Goal: Book appointment/travel/reservation

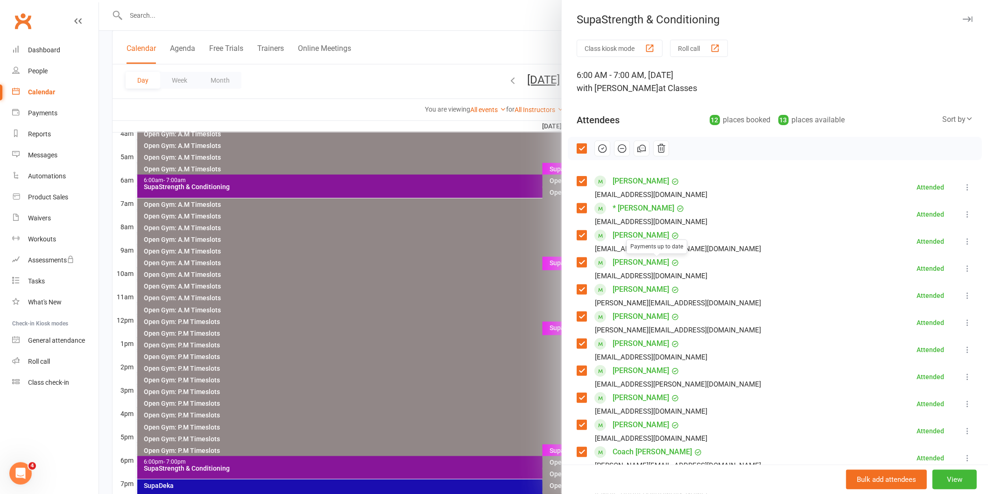
scroll to position [71, 0]
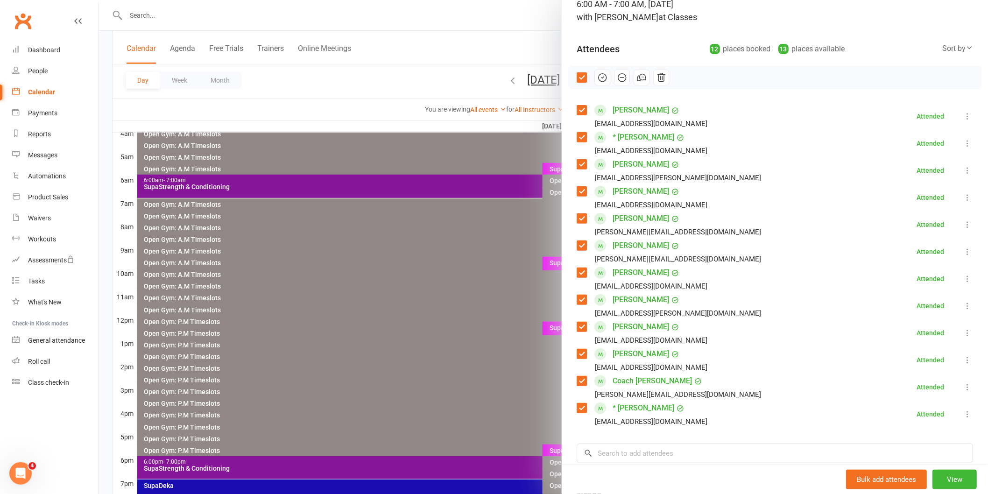
click at [414, 301] on div at bounding box center [543, 247] width 889 height 494
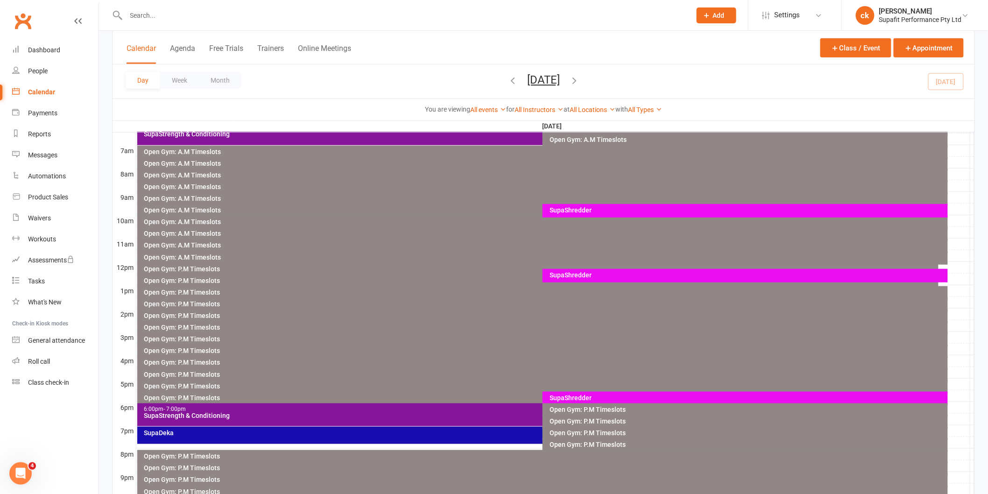
scroll to position [129, 0]
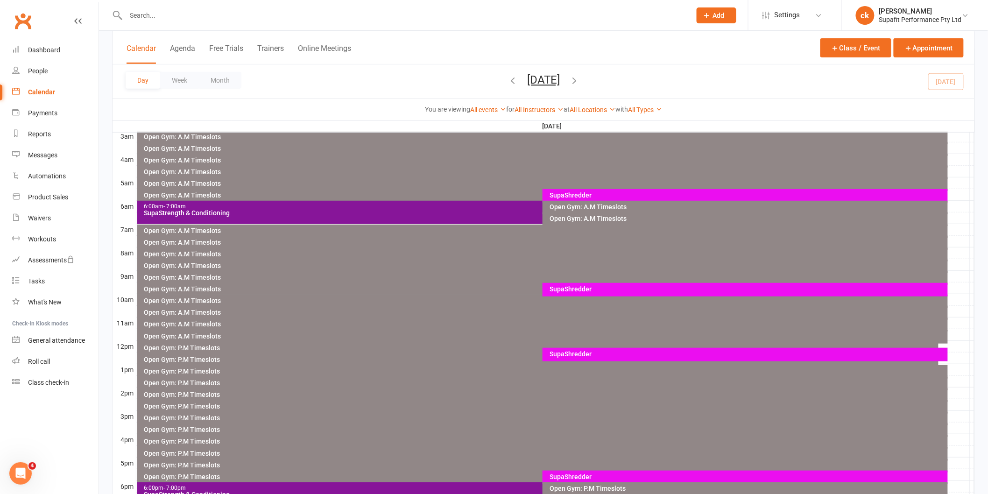
click at [590, 286] on div "SupaShredder" at bounding box center [747, 289] width 397 height 7
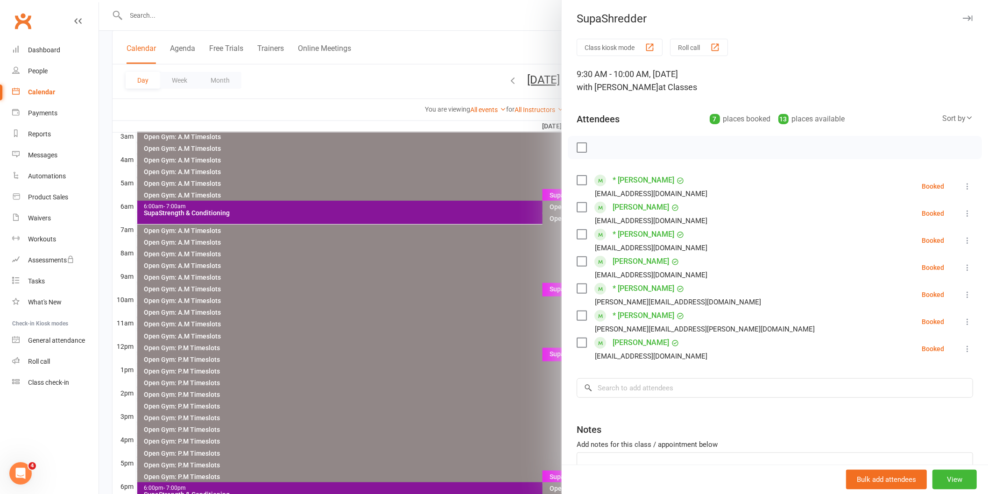
scroll to position [0, 0]
click at [625, 389] on input "search" at bounding box center [774, 389] width 396 height 20
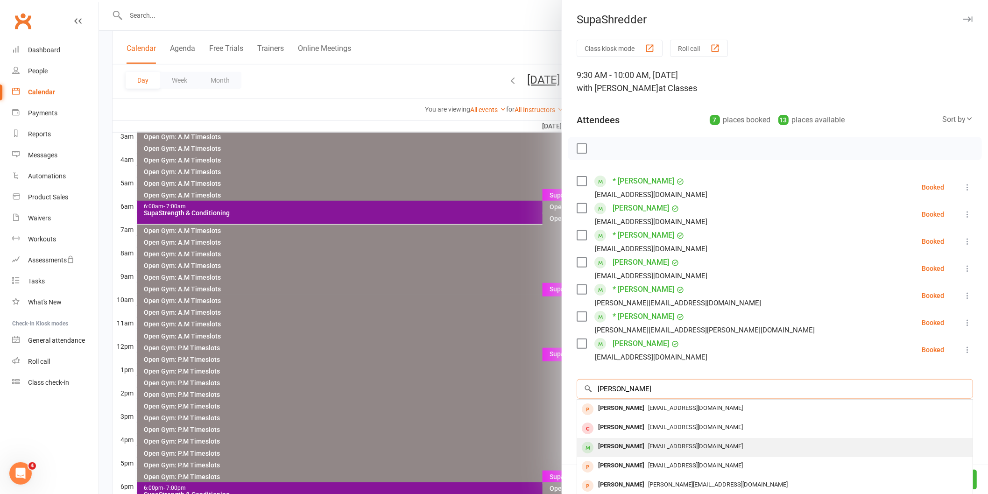
type input "[PERSON_NAME]"
click at [624, 442] on div "[PERSON_NAME]" at bounding box center [621, 447] width 54 height 14
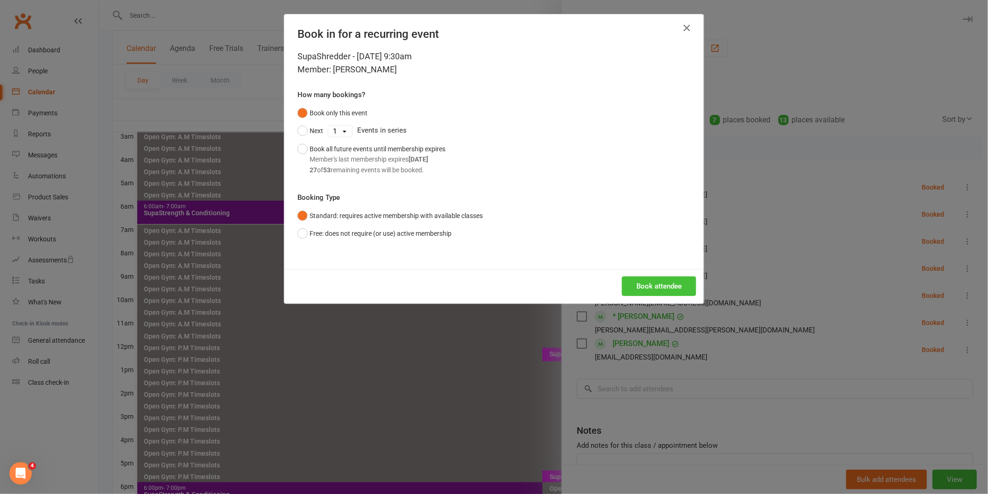
click at [649, 278] on button "Book attendee" at bounding box center [659, 286] width 74 height 20
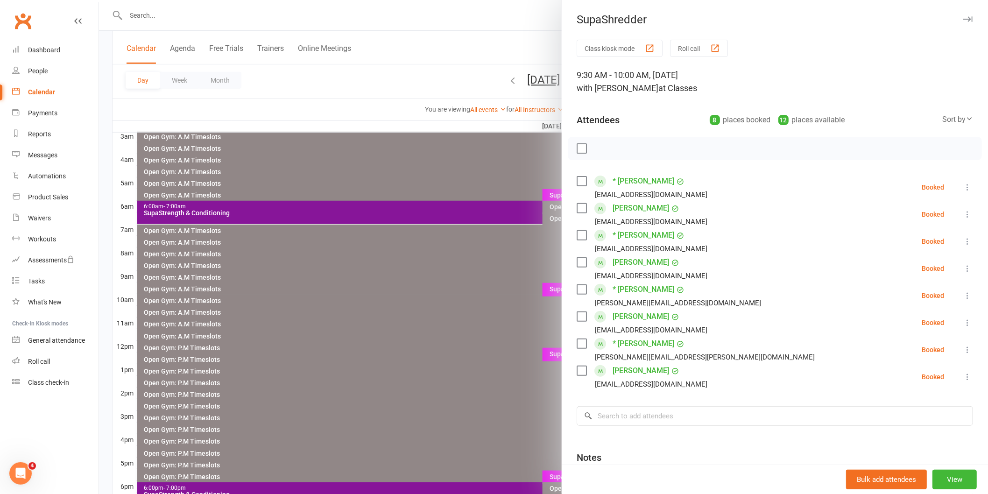
click at [576, 145] on label at bounding box center [580, 148] width 9 height 9
click at [597, 147] on icon "button" at bounding box center [602, 148] width 10 height 10
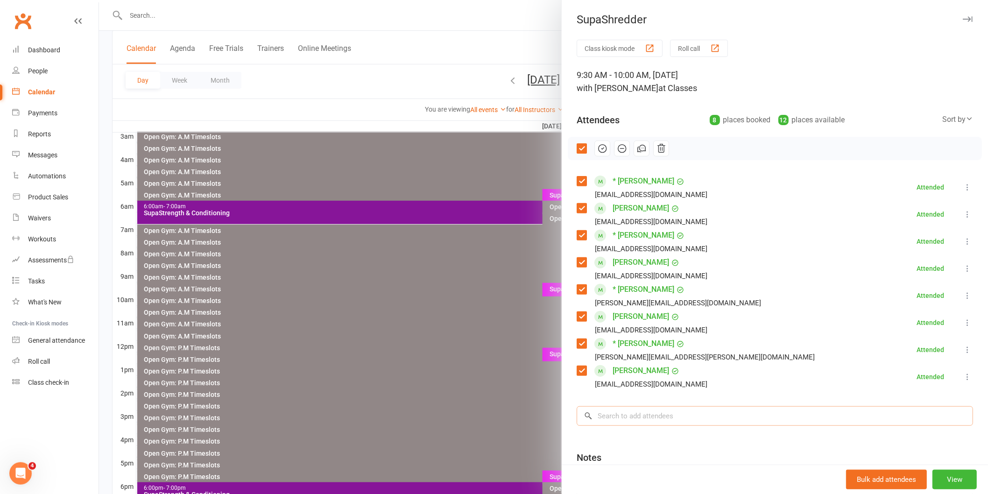
click at [675, 413] on input "search" at bounding box center [774, 416] width 396 height 20
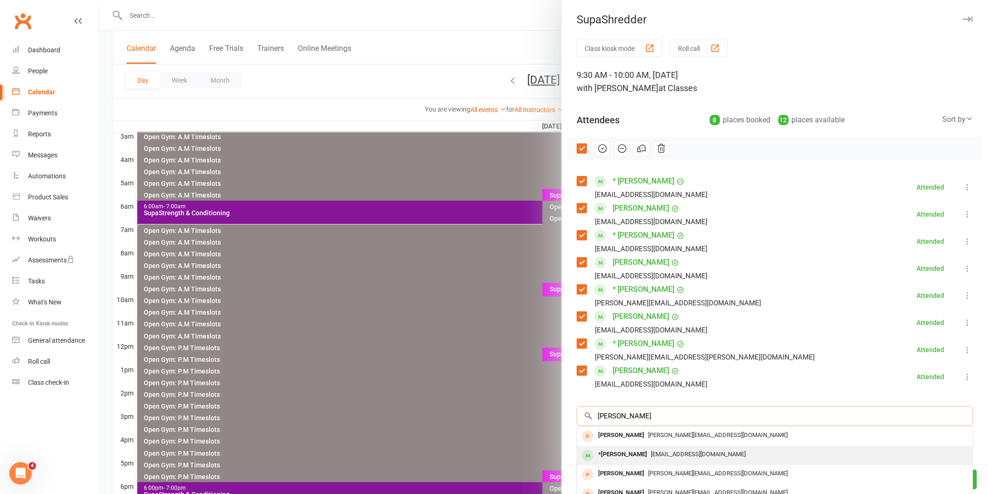
type input "[PERSON_NAME]"
click at [651, 451] on span "[EMAIL_ADDRESS][DOMAIN_NAME]" at bounding box center [698, 453] width 95 height 7
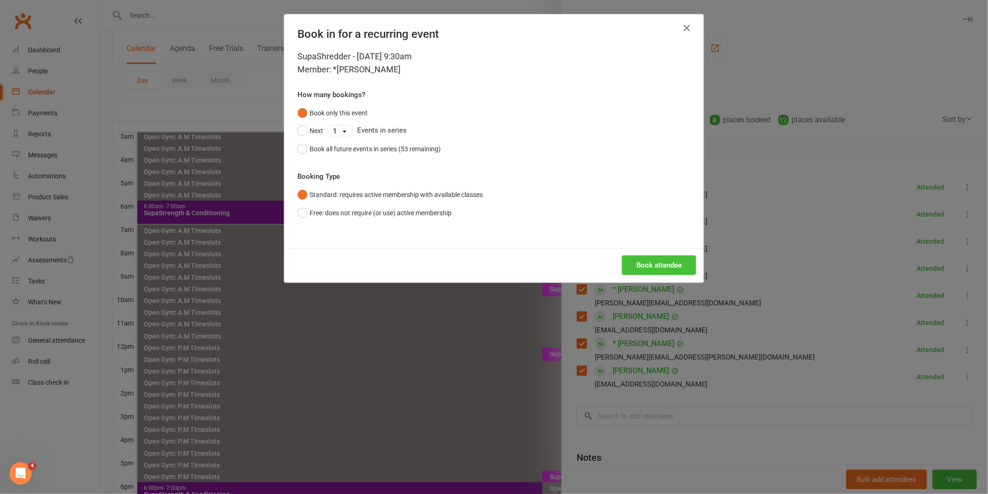
click at [636, 265] on button "Book attendee" at bounding box center [659, 265] width 74 height 20
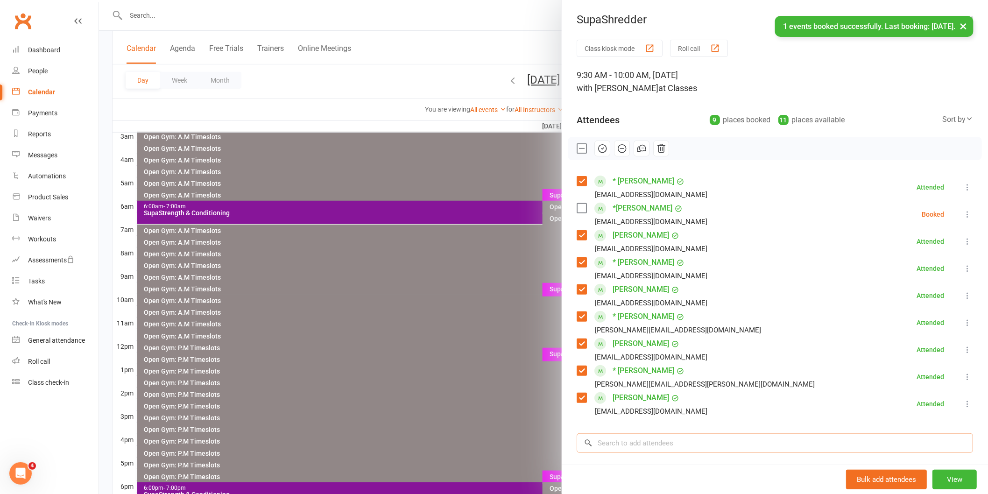
click at [615, 437] on input "search" at bounding box center [774, 443] width 396 height 20
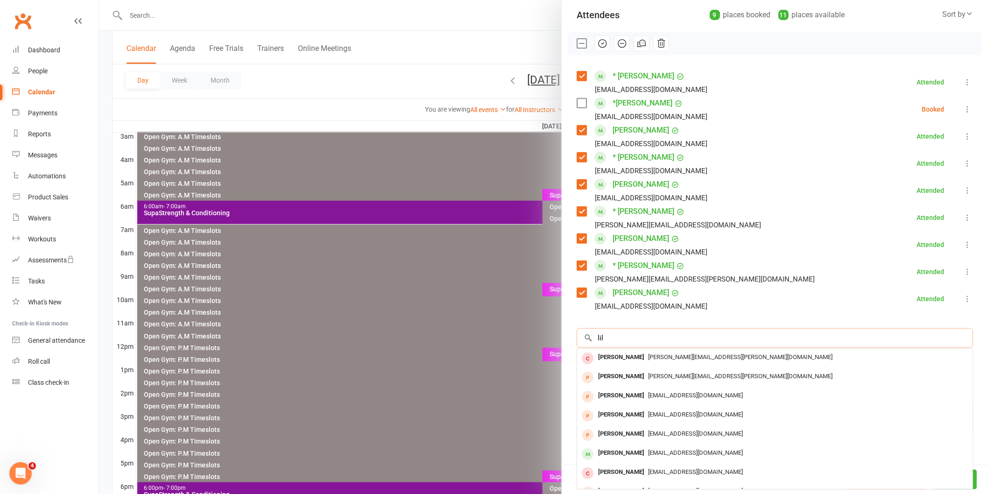
scroll to position [120, 0]
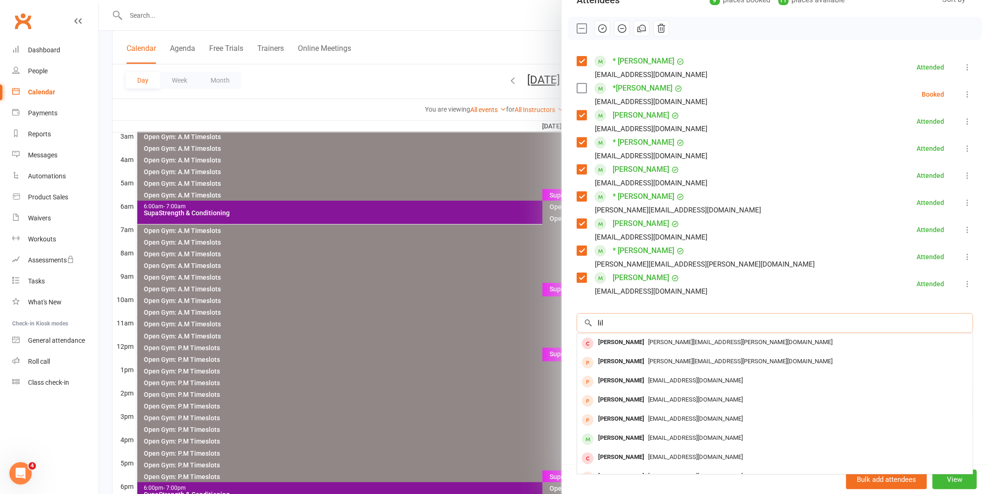
type input "lil"
click at [615, 437] on div "[PERSON_NAME]" at bounding box center [621, 438] width 54 height 14
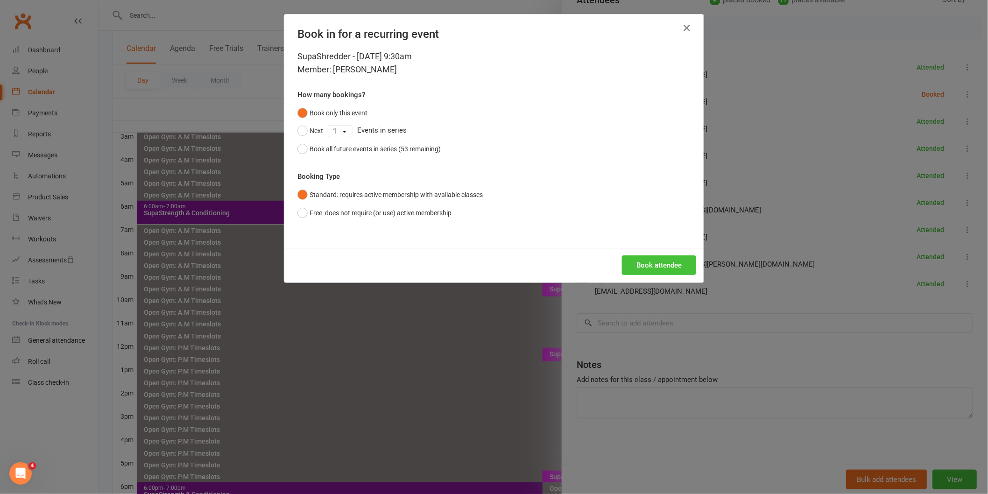
click at [639, 262] on button "Book attendee" at bounding box center [659, 265] width 74 height 20
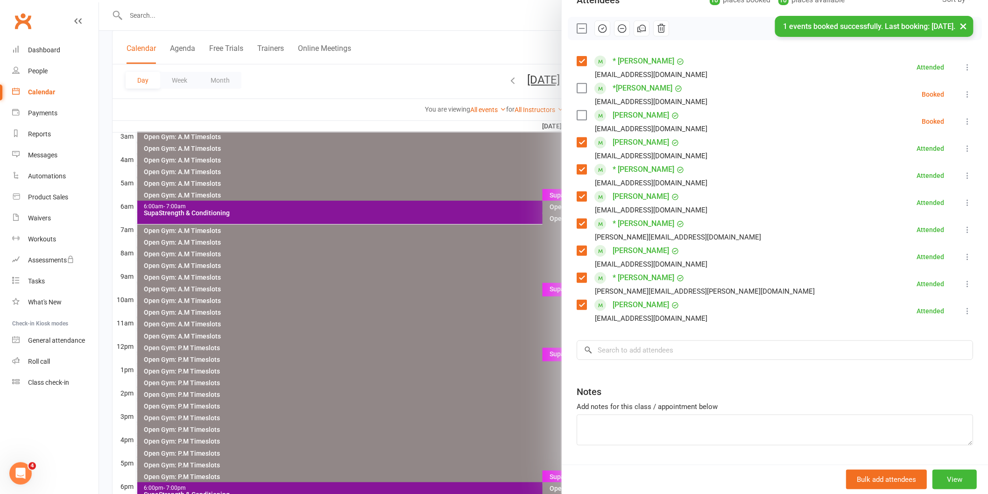
click at [577, 116] on label at bounding box center [580, 115] width 9 height 9
click at [580, 92] on div "*[PERSON_NAME] [PERSON_NAME][EMAIL_ADDRESS][DOMAIN_NAME]" at bounding box center [643, 94] width 134 height 27
click at [578, 84] on label at bounding box center [580, 88] width 9 height 9
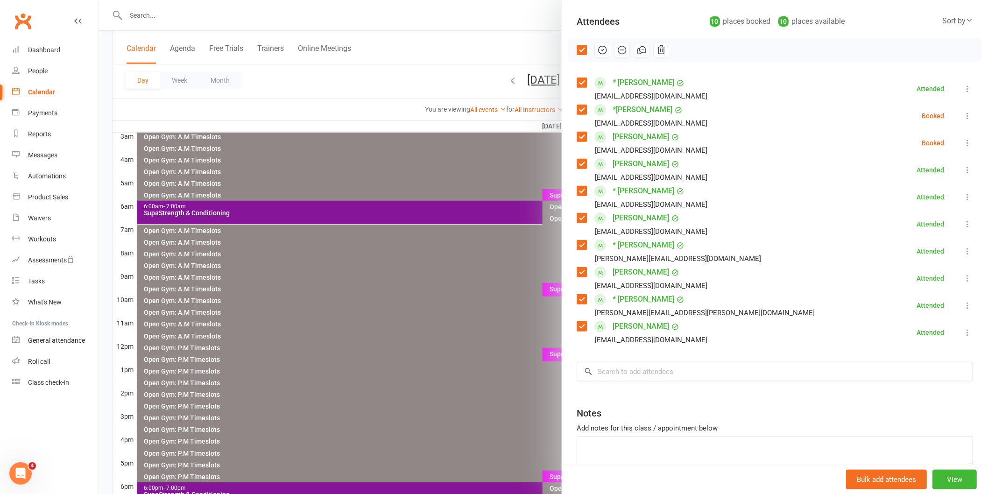
scroll to position [0, 0]
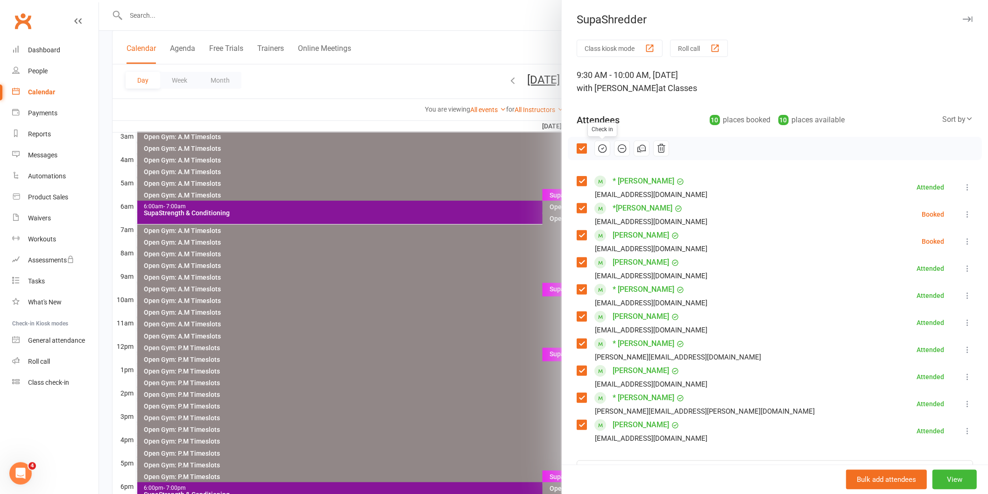
click at [597, 148] on icon "button" at bounding box center [602, 148] width 10 height 10
click at [378, 321] on div at bounding box center [543, 247] width 889 height 494
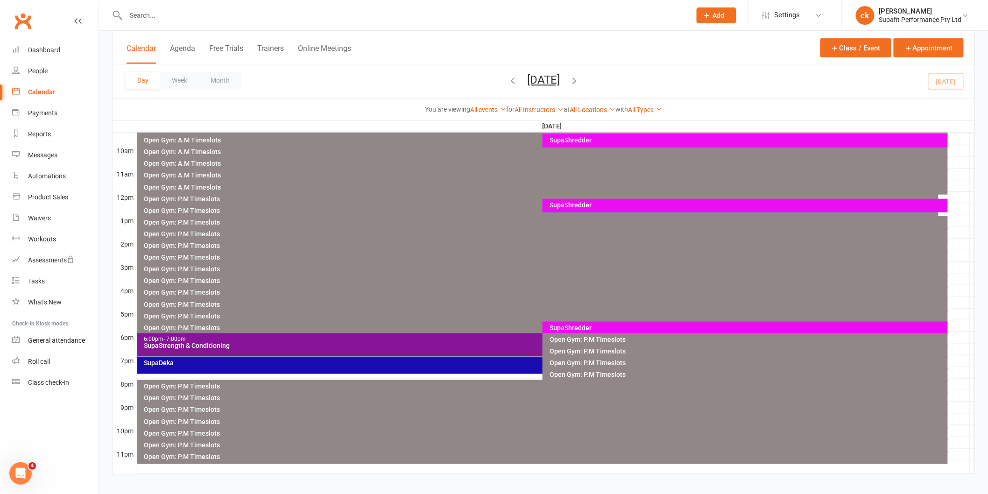
scroll to position [285, 0]
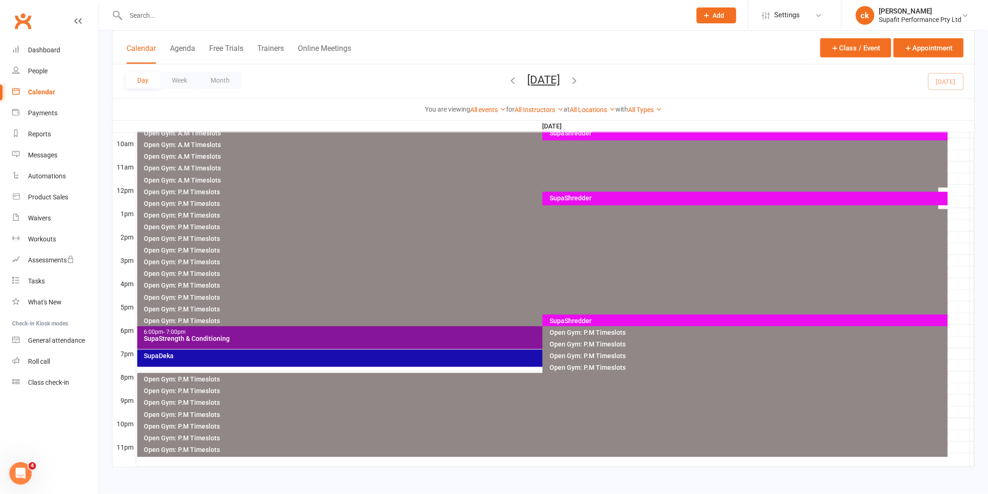
click at [570, 195] on div "SupaShredder" at bounding box center [747, 198] width 397 height 7
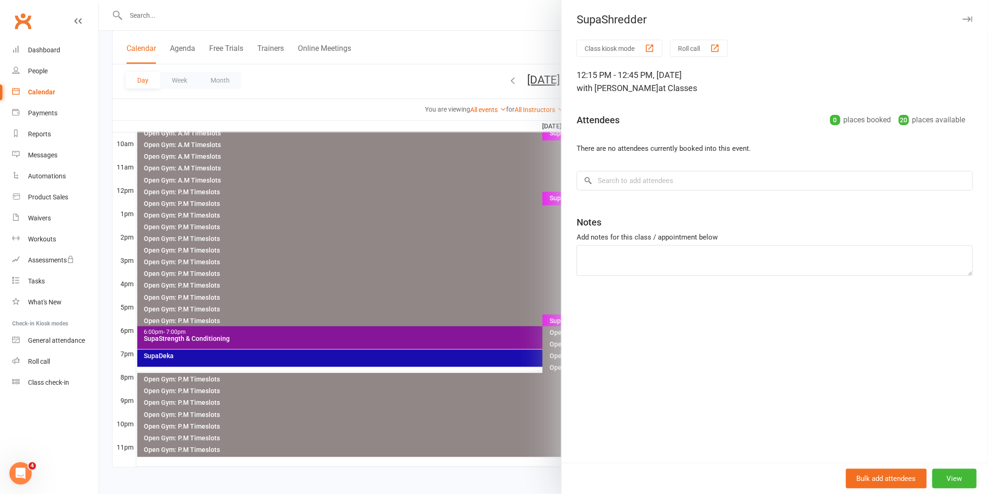
click at [503, 226] on div at bounding box center [543, 247] width 889 height 494
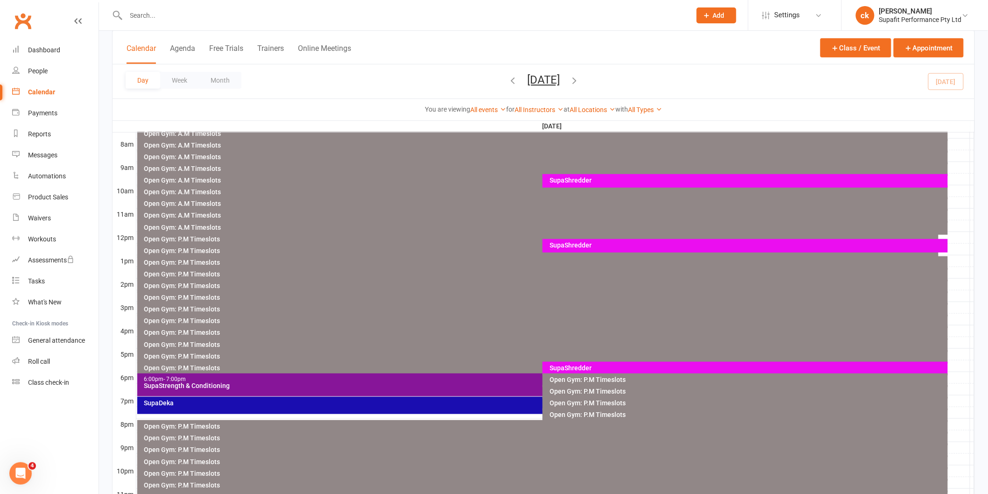
scroll to position [181, 0]
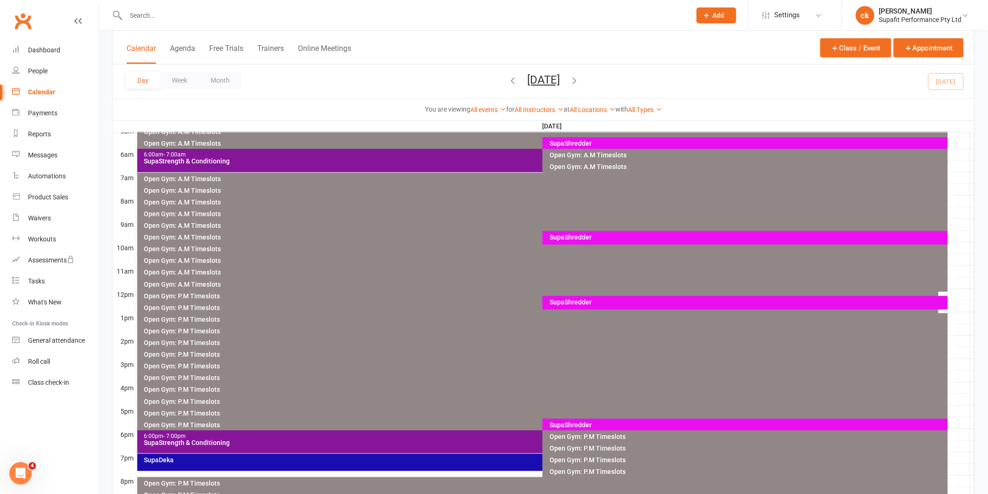
click at [602, 299] on div "SupaShredder" at bounding box center [747, 302] width 397 height 7
